Goal: Task Accomplishment & Management: Complete application form

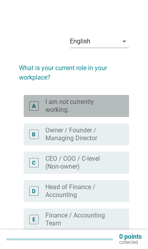
click at [69, 108] on label "I am not currently working." at bounding box center [80, 106] width 71 height 16
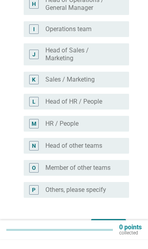
scroll to position [278, 0]
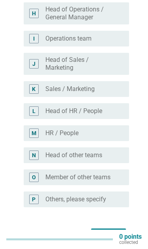
click at [108, 236] on div "Next" at bounding box center [108, 235] width 22 height 9
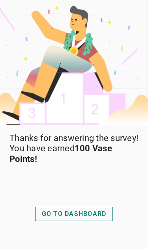
click at [79, 218] on div "GO TO DASHBOARD" at bounding box center [74, 213] width 65 height 9
